Goal: Find specific page/section: Find specific page/section

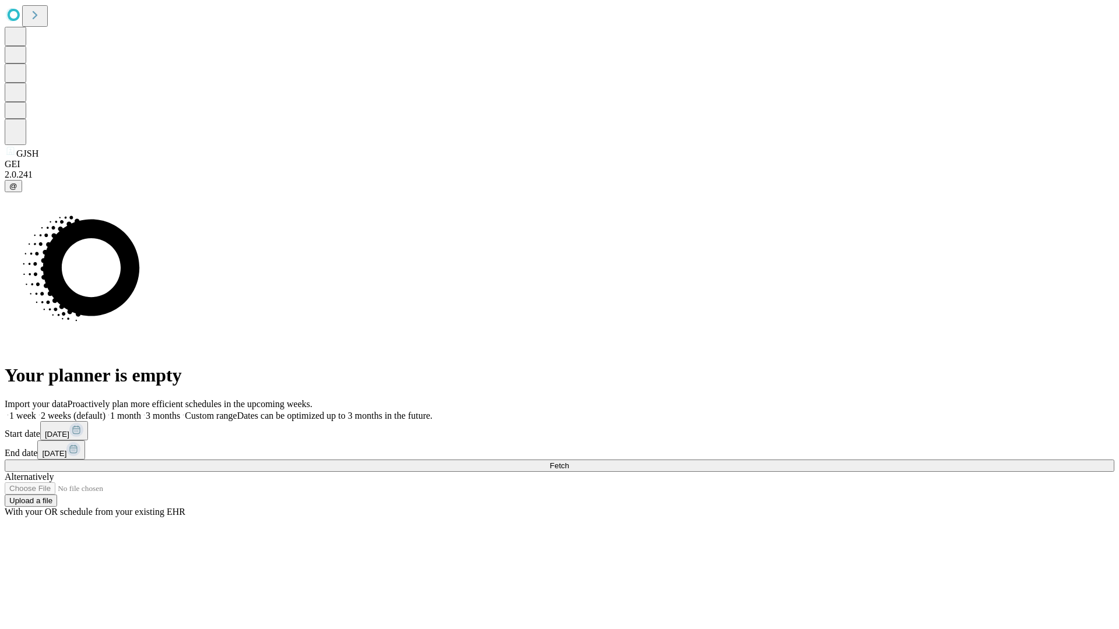
click at [569, 462] on span "Fetch" at bounding box center [559, 466] width 19 height 9
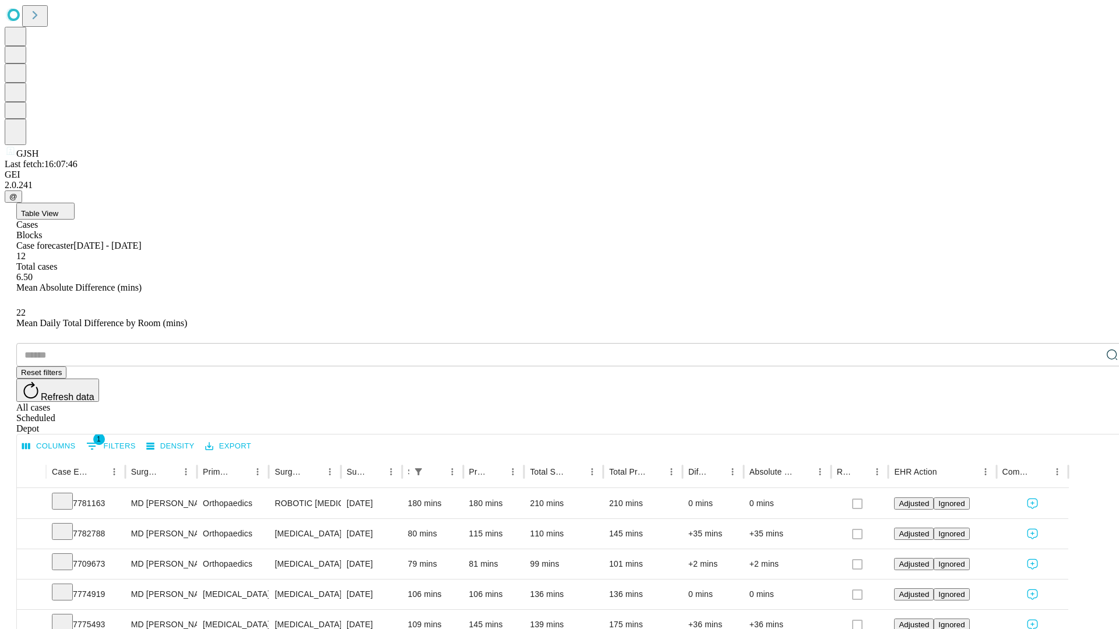
scroll to position [23, 0]
click at [68, 495] on icon at bounding box center [63, 501] width 12 height 12
